Goal: Find specific page/section: Find specific page/section

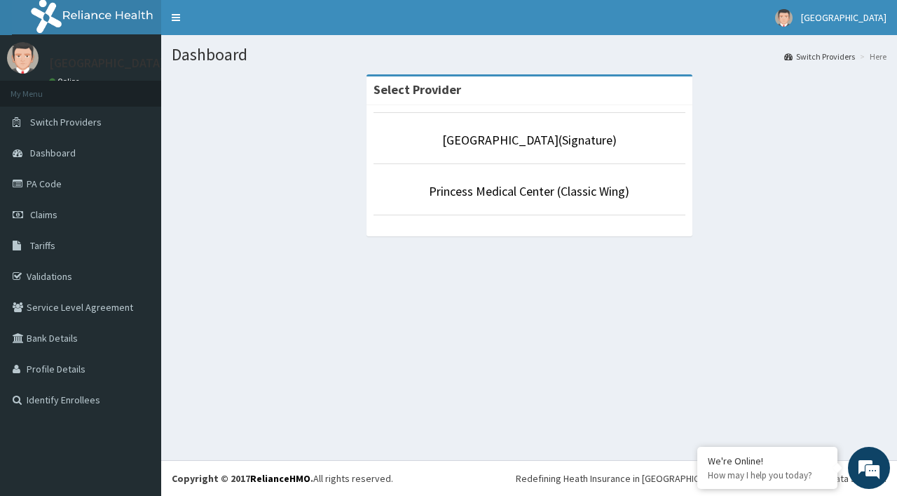
click at [562, 201] on p "Princess Medical Center (Classic Wing)" at bounding box center [530, 191] width 312 height 18
click at [501, 182] on p "Princess Medical Center (Classic Wing)" at bounding box center [530, 191] width 312 height 18
click at [499, 194] on link "Princess Medical Center (Classic Wing)" at bounding box center [529, 191] width 201 height 16
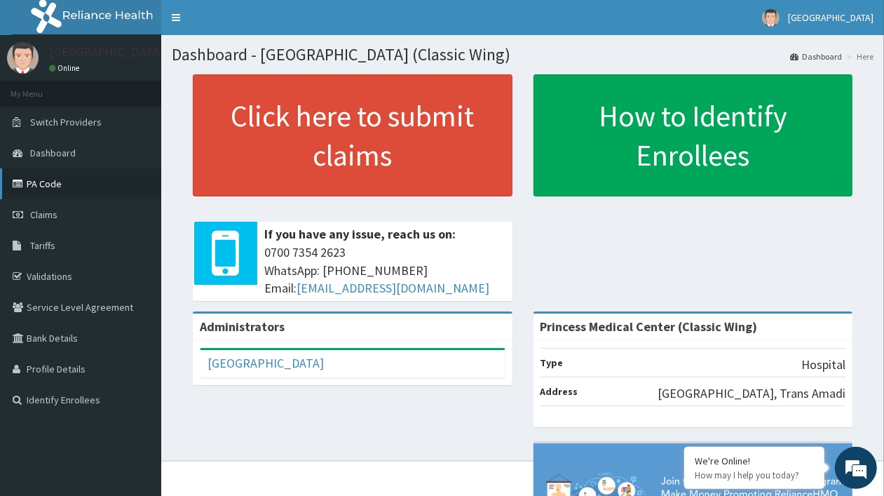
click at [26, 179] on link "PA Code" at bounding box center [80, 183] width 161 height 31
